Goal: Information Seeking & Learning: Learn about a topic

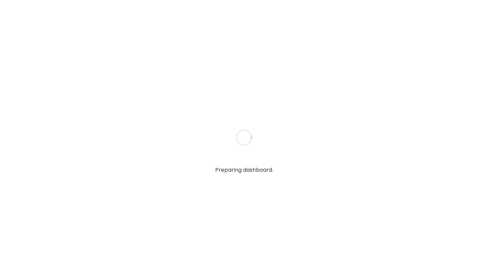
type input "**********"
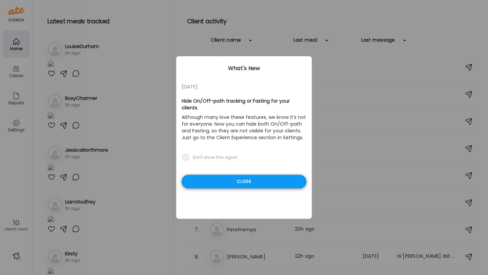
click at [271, 175] on div "Close" at bounding box center [244, 182] width 125 height 14
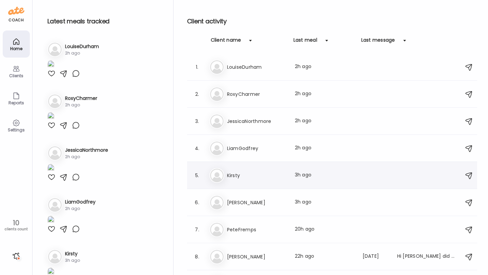
scroll to position [46, 0]
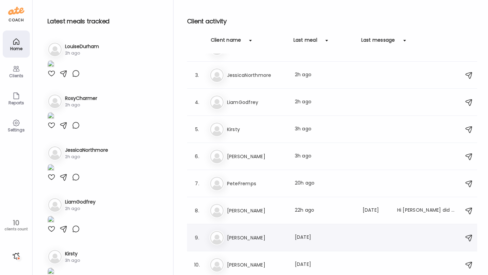
click at [262, 237] on h3 "[PERSON_NAME]" at bounding box center [257, 238] width 60 height 8
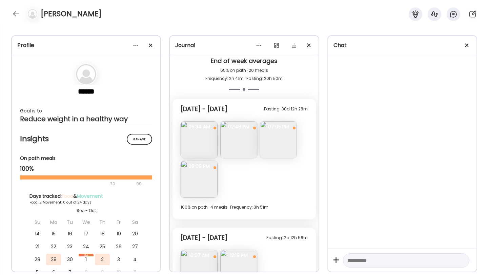
scroll to position [675, 0]
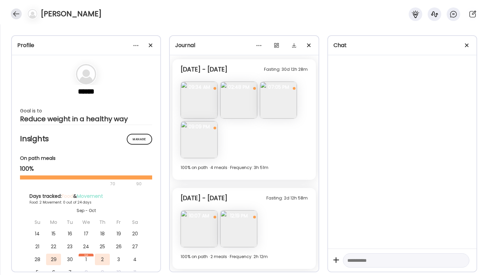
click at [13, 14] on div at bounding box center [16, 13] width 11 height 11
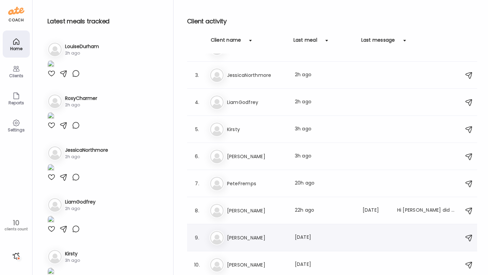
click at [261, 243] on div "[PERSON_NAME] Last meal: [DATE]" at bounding box center [332, 237] width 247 height 15
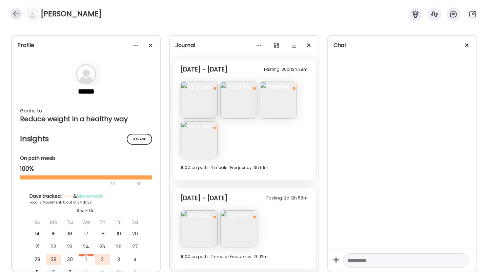
click at [17, 15] on div at bounding box center [16, 13] width 11 height 11
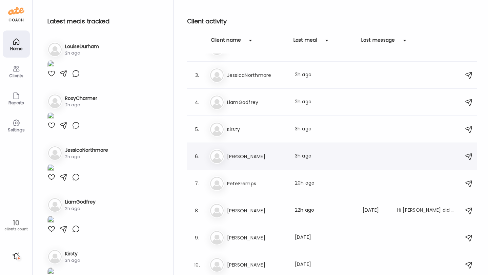
scroll to position [0, 0]
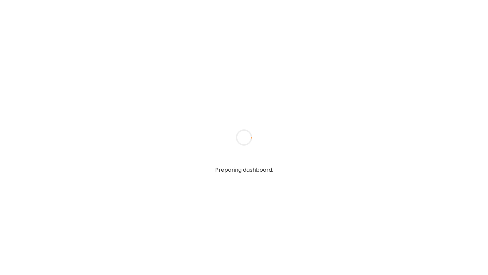
type input "**********"
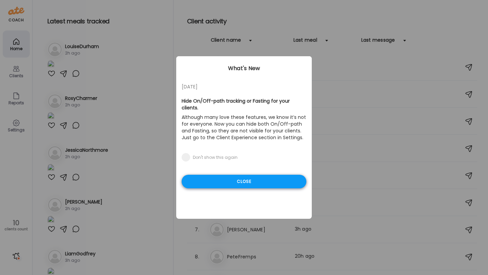
click at [253, 175] on div "Close" at bounding box center [244, 182] width 125 height 14
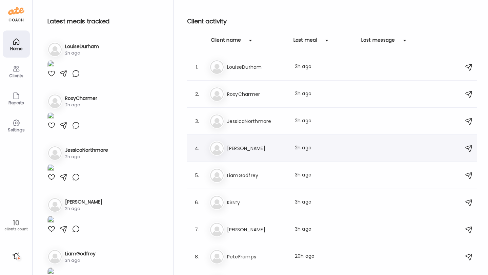
scroll to position [46, 0]
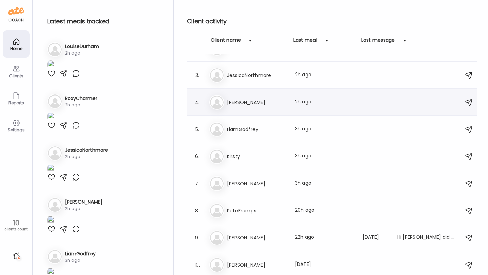
click at [246, 110] on div "4. Lo Louise Last meal: 2h ago" at bounding box center [332, 102] width 290 height 27
click at [244, 97] on div "Lo Louise Last meal: 2h ago" at bounding box center [332, 102] width 247 height 15
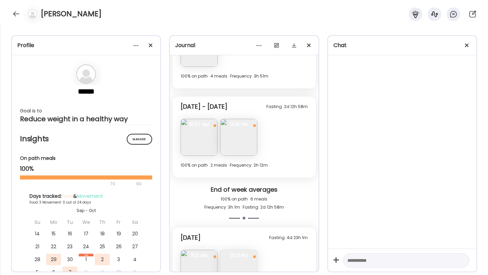
scroll to position [806, 0]
